Goal: Find contact information: Find contact information

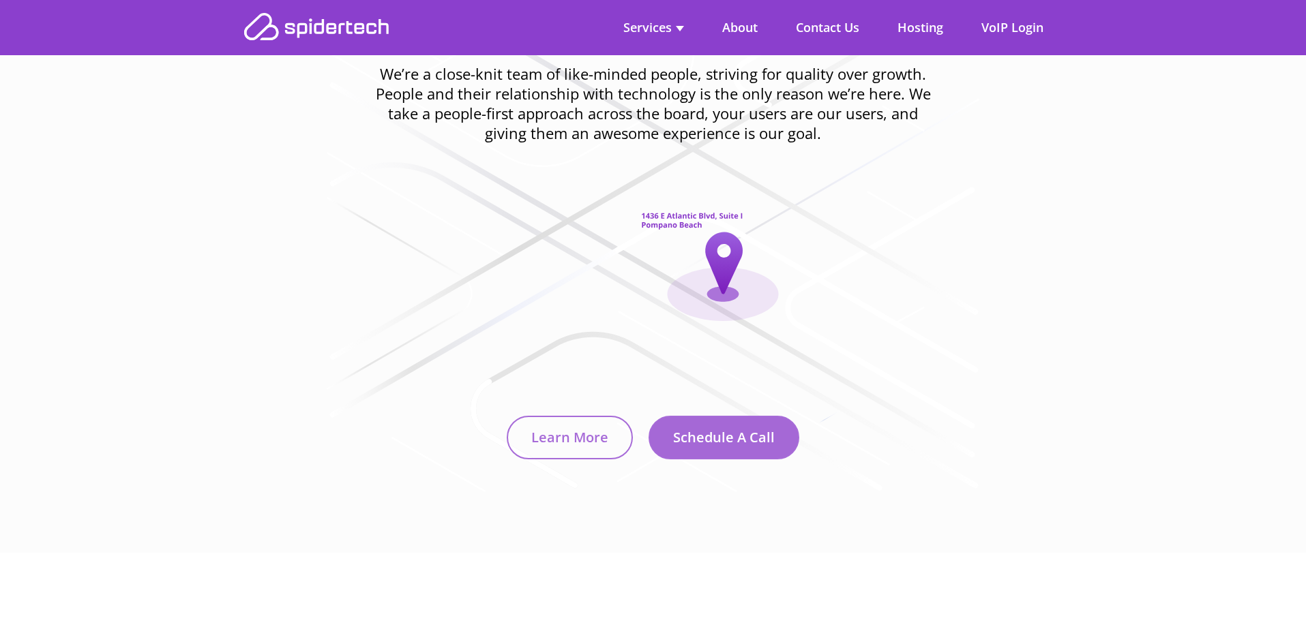
scroll to position [2660, 0]
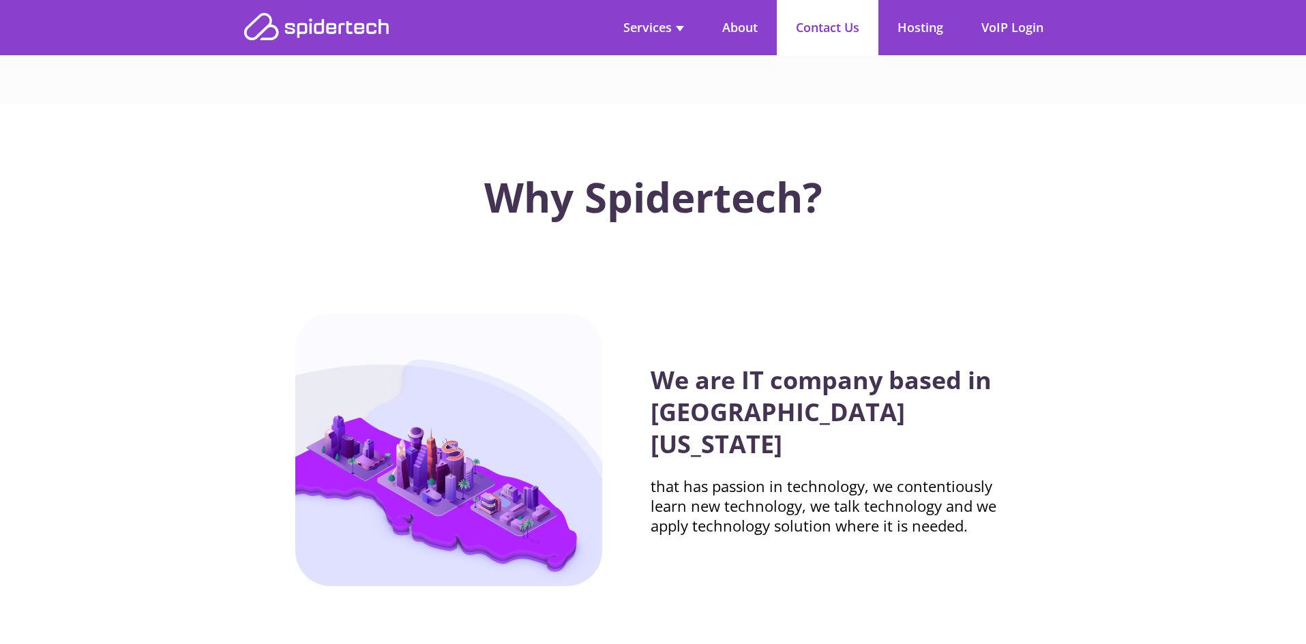
click at [811, 29] on link "Contact Us" at bounding box center [828, 27] width 102 height 55
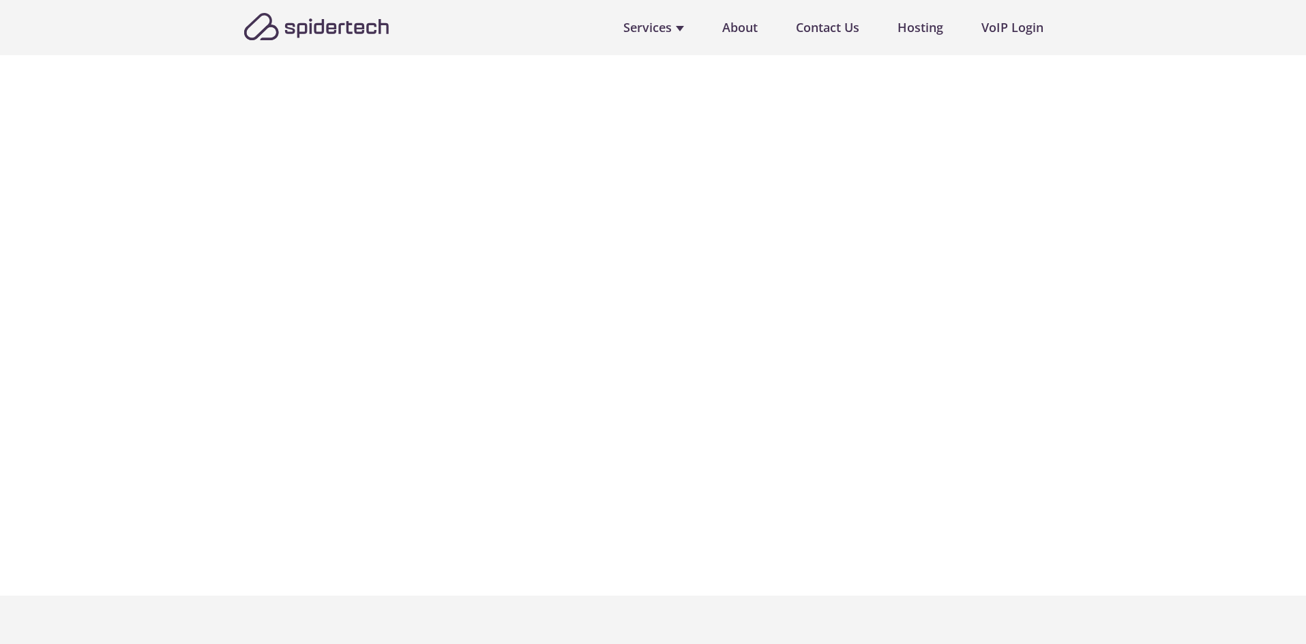
scroll to position [614, 0]
click at [293, 13] on img at bounding box center [316, 26] width 145 height 27
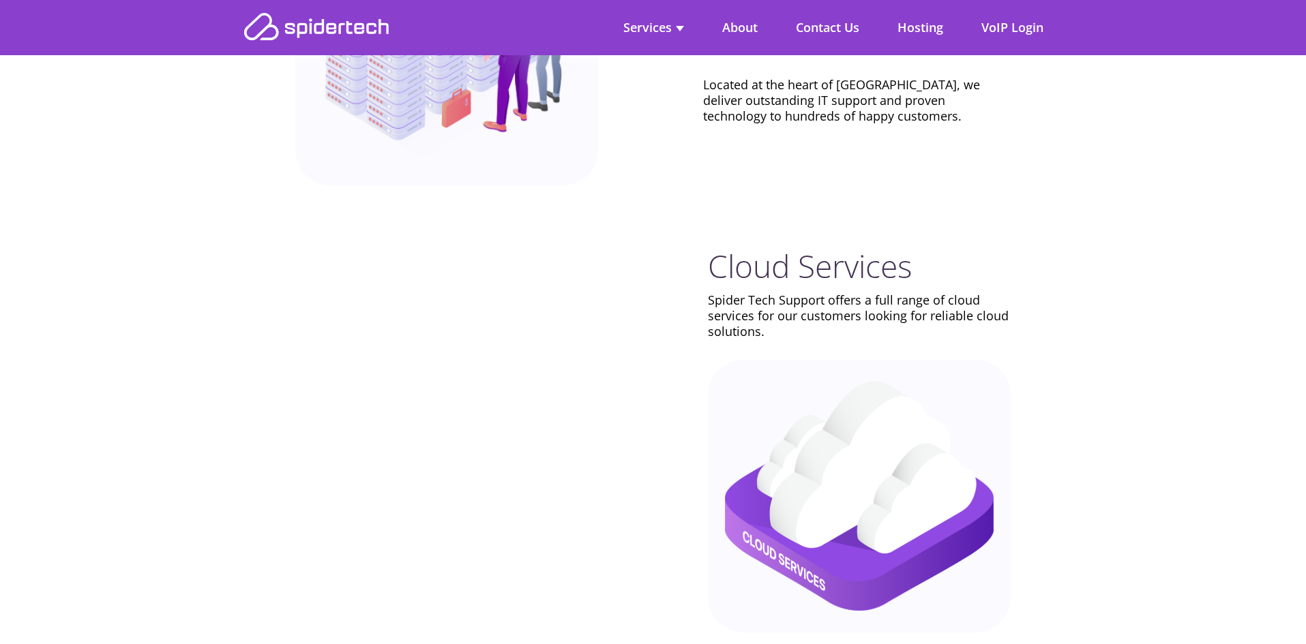
scroll to position [1228, 0]
